Goal: Information Seeking & Learning: Learn about a topic

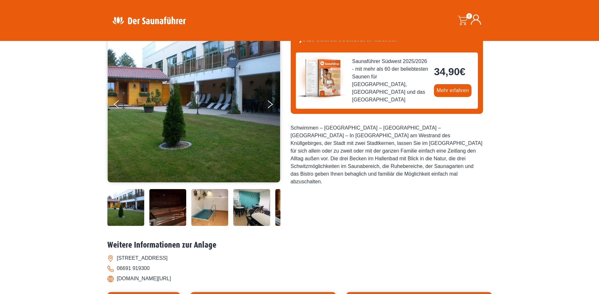
scroll to position [17, 0]
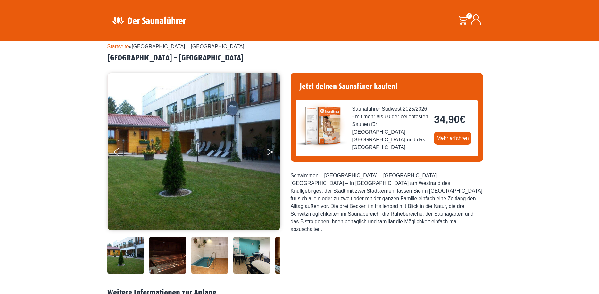
click at [270, 150] on button "Next" at bounding box center [274, 153] width 16 height 16
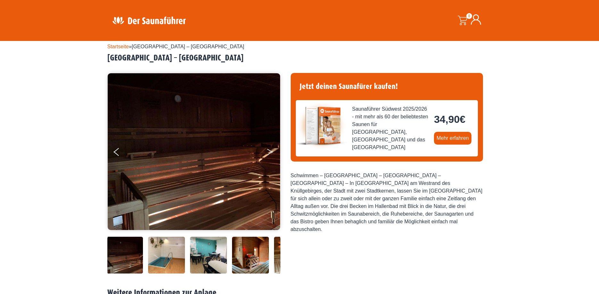
click at [270, 150] on button "Next" at bounding box center [274, 153] width 16 height 16
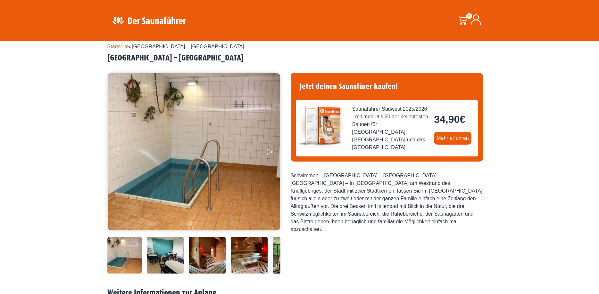
click at [270, 150] on button "Next" at bounding box center [274, 153] width 16 height 16
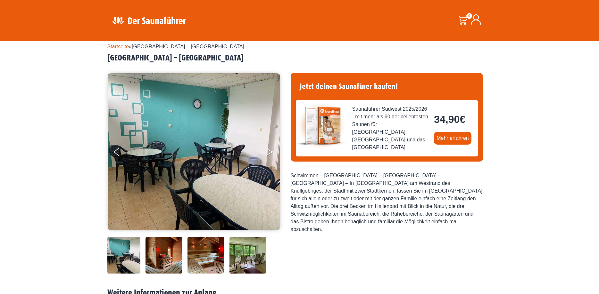
click at [270, 150] on button "Next" at bounding box center [274, 153] width 16 height 16
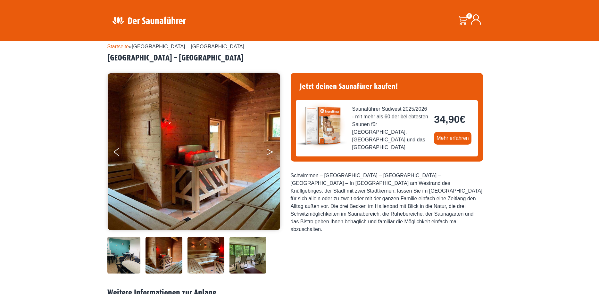
click at [270, 150] on button "Next" at bounding box center [274, 153] width 16 height 16
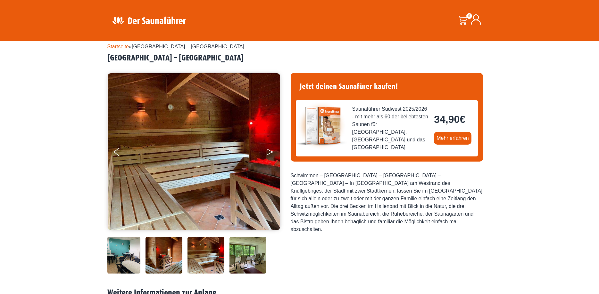
click at [270, 150] on button "Next" at bounding box center [274, 153] width 16 height 16
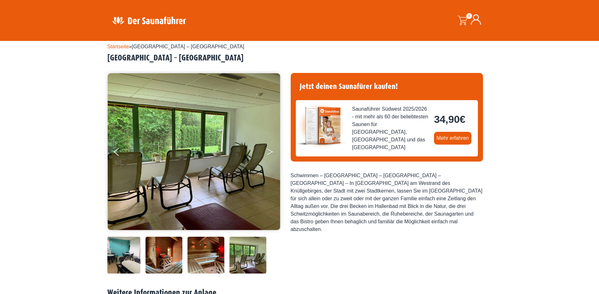
click at [270, 150] on button "Next" at bounding box center [274, 153] width 16 height 16
click at [118, 151] on button "Previous" at bounding box center [122, 153] width 16 height 16
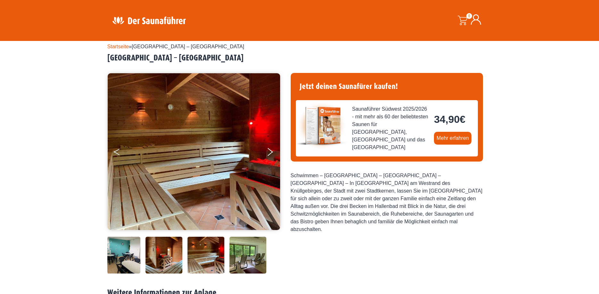
click at [118, 151] on button "Previous" at bounding box center [122, 153] width 16 height 16
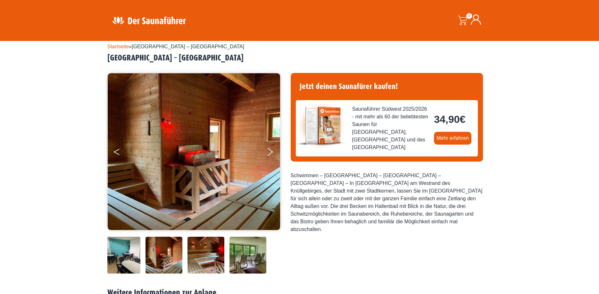
click at [118, 151] on button "Previous" at bounding box center [122, 153] width 16 height 16
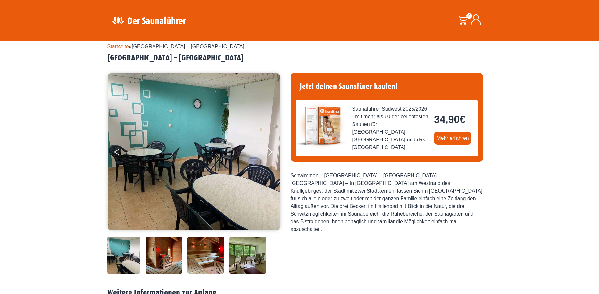
click at [118, 151] on button "Previous" at bounding box center [122, 153] width 16 height 16
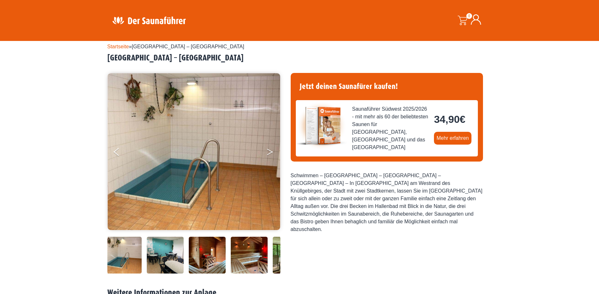
click at [271, 153] on button "Next" at bounding box center [274, 153] width 16 height 16
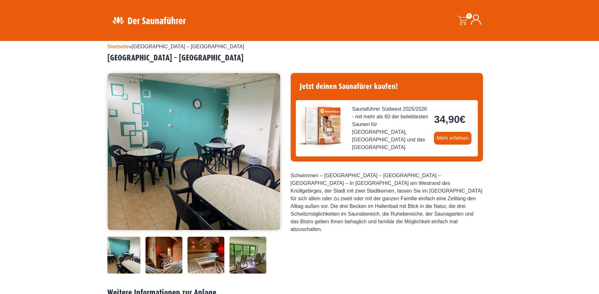
click at [114, 155] on button "Previous" at bounding box center [122, 153] width 16 height 16
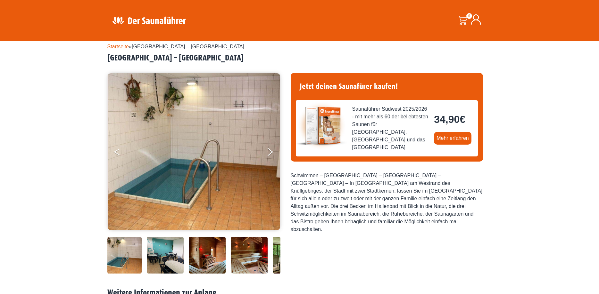
click at [114, 155] on button "Previous" at bounding box center [122, 153] width 16 height 16
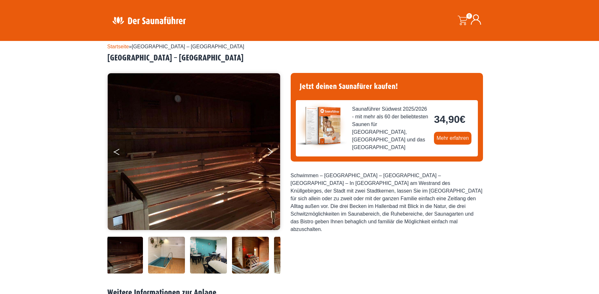
click at [114, 155] on button "Previous" at bounding box center [122, 153] width 16 height 16
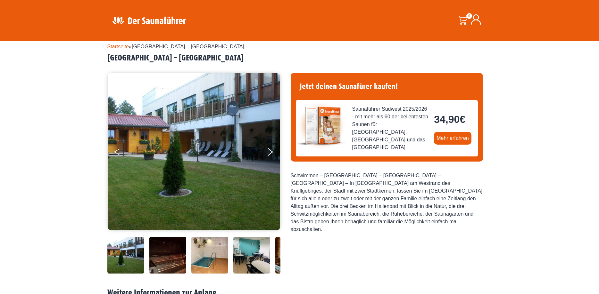
click at [114, 155] on button "Previous" at bounding box center [122, 153] width 16 height 16
